Goal: Navigation & Orientation: Find specific page/section

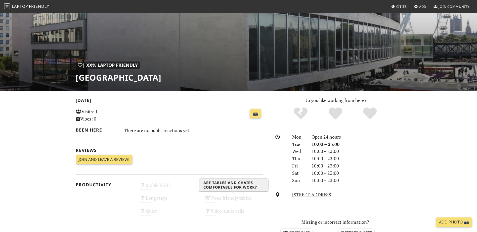
scroll to position [25, 0]
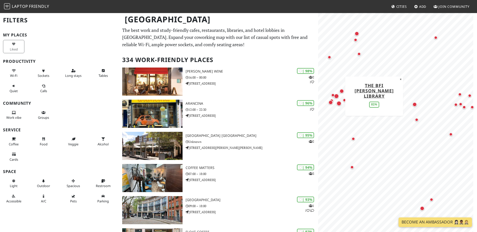
click at [337, 96] on div "Map marker" at bounding box center [336, 96] width 5 height 5
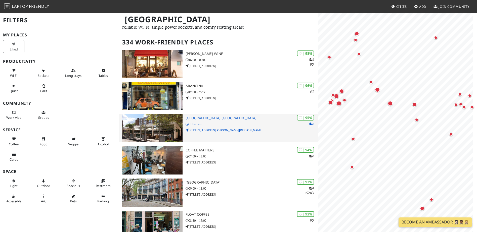
scroll to position [25, 0]
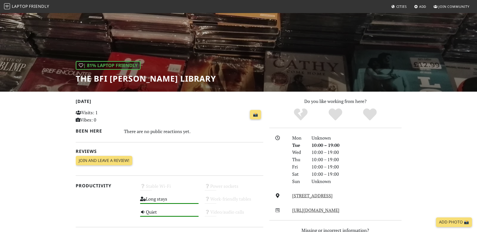
scroll to position [25, 0]
